Goal: Find specific page/section: Find specific page/section

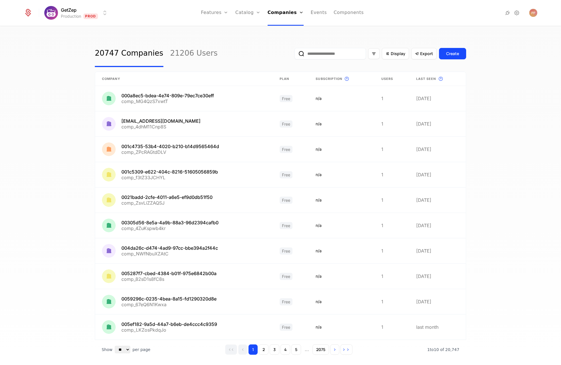
click at [326, 53] on input "email" at bounding box center [329, 53] width 71 height 11
paste input "**********"
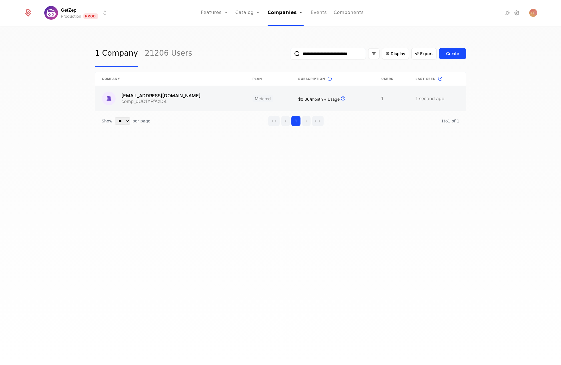
type input "**********"
click at [173, 95] on link at bounding box center [170, 98] width 150 height 25
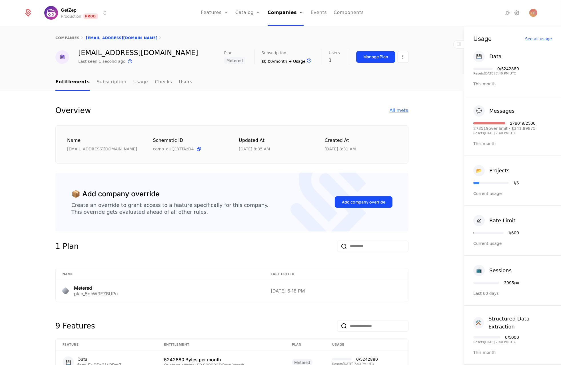
click at [398, 112] on div "All meta" at bounding box center [398, 110] width 19 height 7
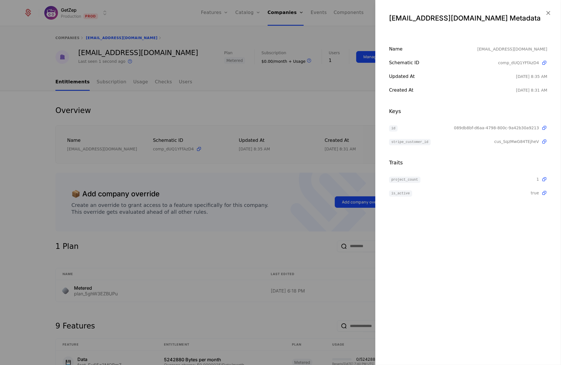
click at [489, 128] on span "089db8bf-d6aa-4798-800c-9a42b30a9213" at bounding box center [496, 128] width 85 height 6
copy span "089db8bf-d6aa-4798-800c-9a42b30a9213"
click at [315, 102] on div at bounding box center [280, 182] width 561 height 365
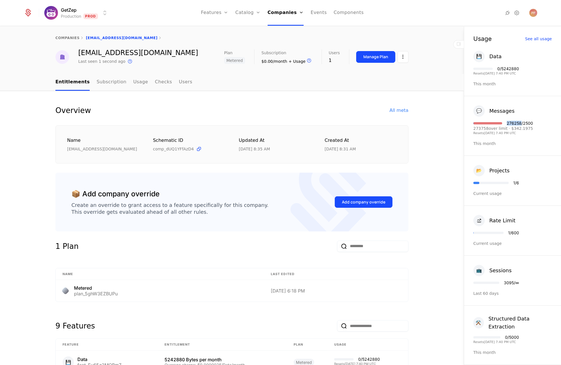
drag, startPoint x: 502, startPoint y: 124, endPoint x: 517, endPoint y: 125, distance: 14.9
click at [517, 125] on div "276258 / 2500" at bounding box center [520, 123] width 26 height 4
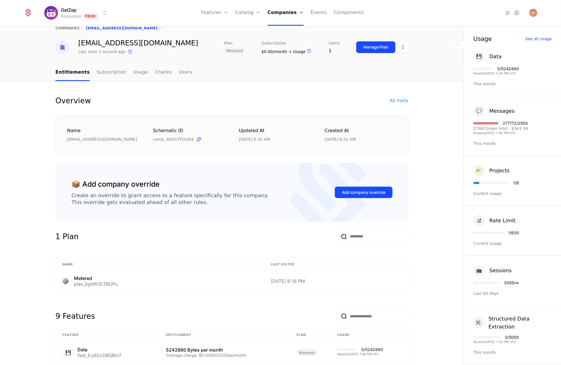
scroll to position [10, 0]
click at [202, 238] on div "1 Plan" at bounding box center [231, 240] width 353 height 18
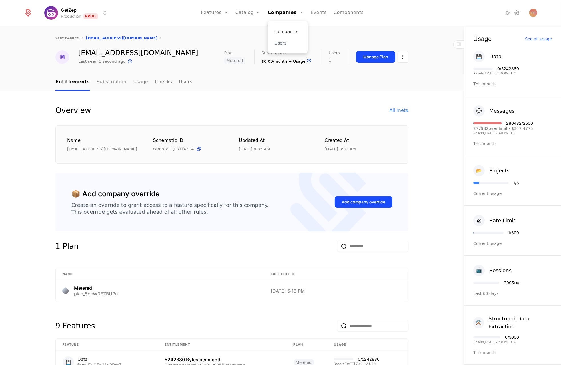
click at [285, 30] on link "Companies" at bounding box center [287, 31] width 26 height 7
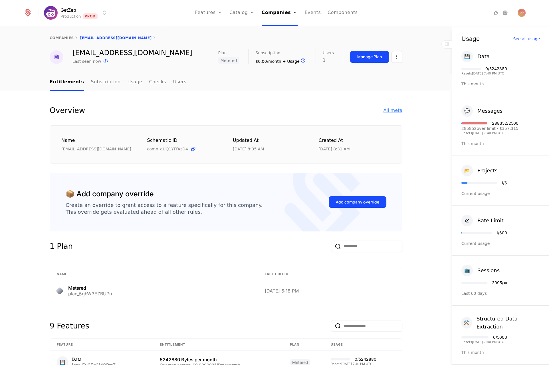
click at [391, 112] on div "All meta" at bounding box center [393, 110] width 19 height 7
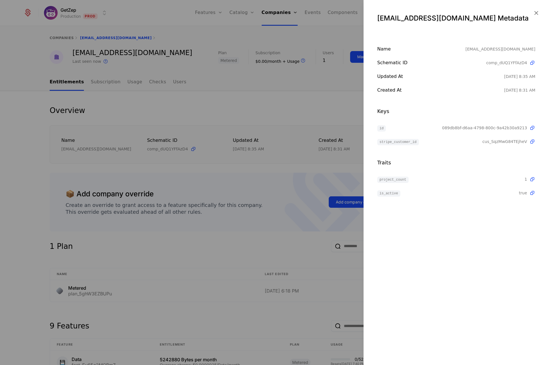
click at [469, 126] on span "089db8bf-d6aa-4798-800c-9a42b30a9213" at bounding box center [484, 128] width 85 height 6
copy span "089db8bf-d6aa-4798-800c-9a42b30a9213"
click at [49, 213] on div at bounding box center [274, 182] width 549 height 365
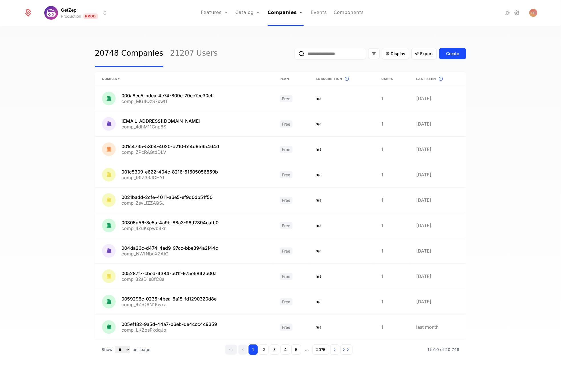
click at [325, 49] on input "email" at bounding box center [329, 53] width 71 height 11
paste input "**********"
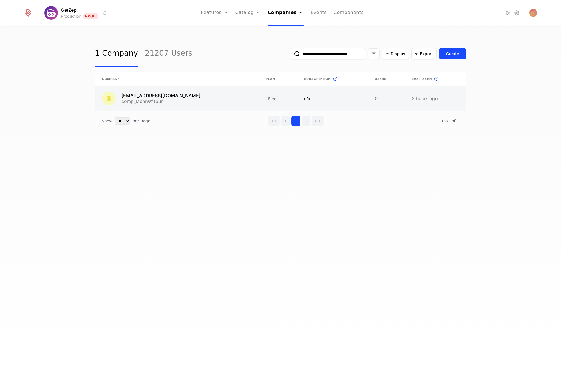
type input "**********"
click at [200, 98] on link at bounding box center [177, 98] width 164 height 25
